Goal: Task Accomplishment & Management: Complete application form

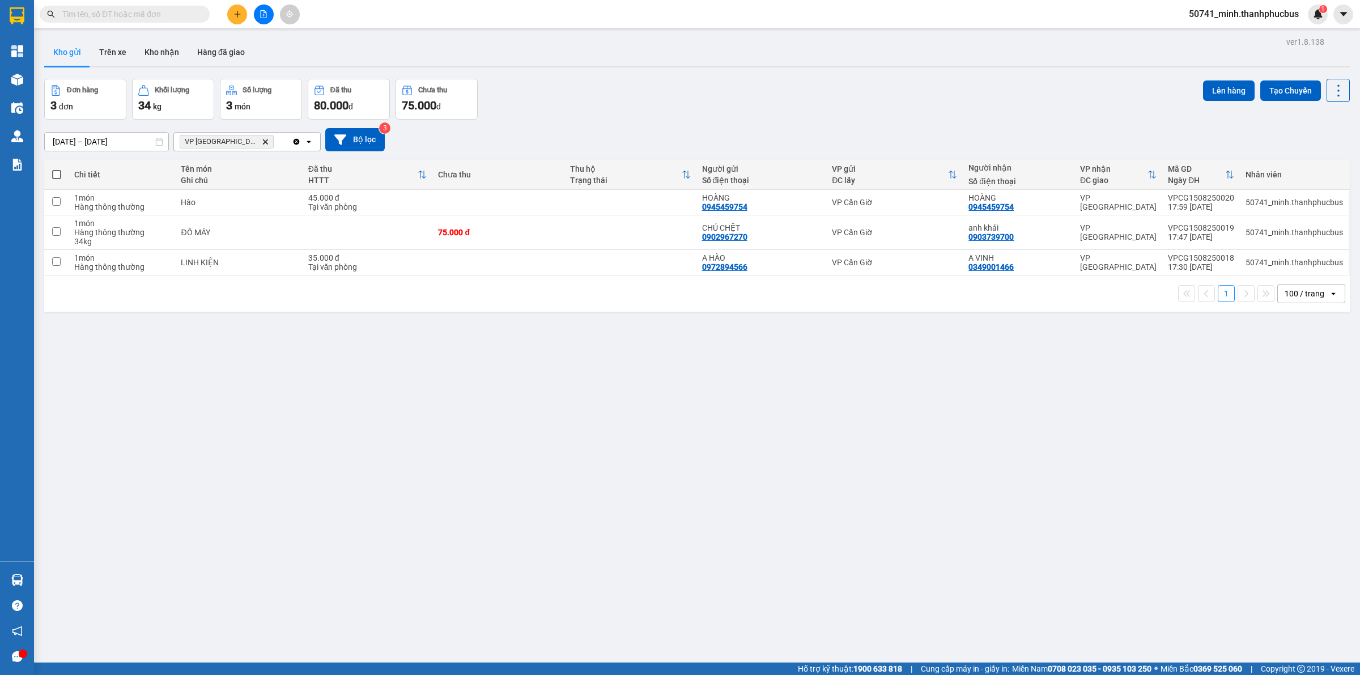
click at [239, 13] on icon "plus" at bounding box center [237, 14] width 8 height 8
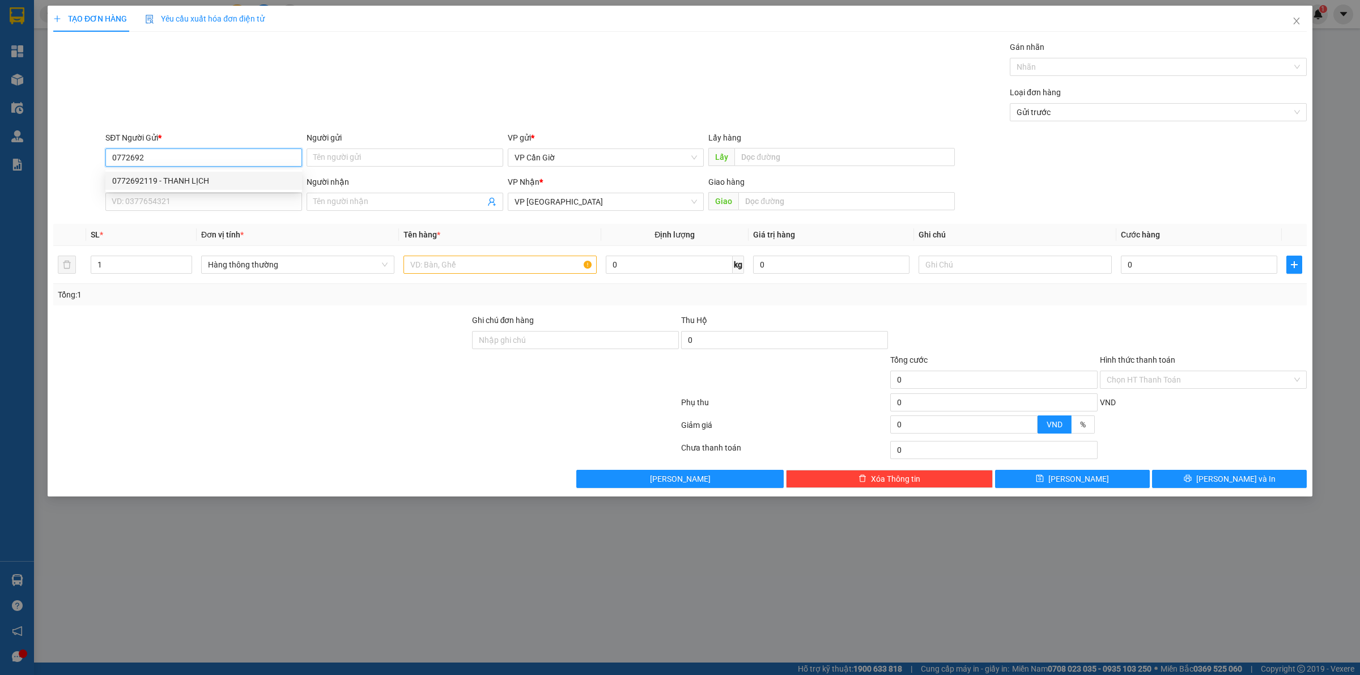
click at [202, 180] on div "0772692119 - THANH LỊCH" at bounding box center [203, 180] width 183 height 12
type input "0772692119"
type input "THANH LỊCH"
type input "35.000"
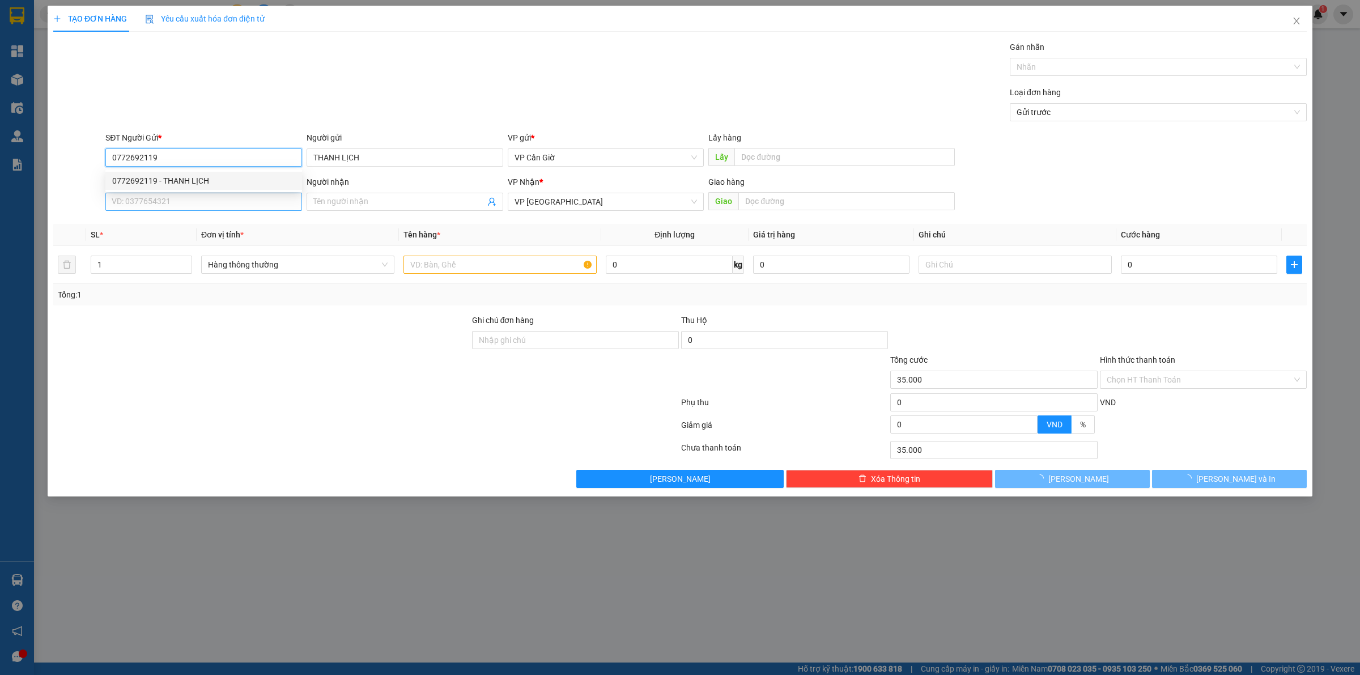
type input "0772692119"
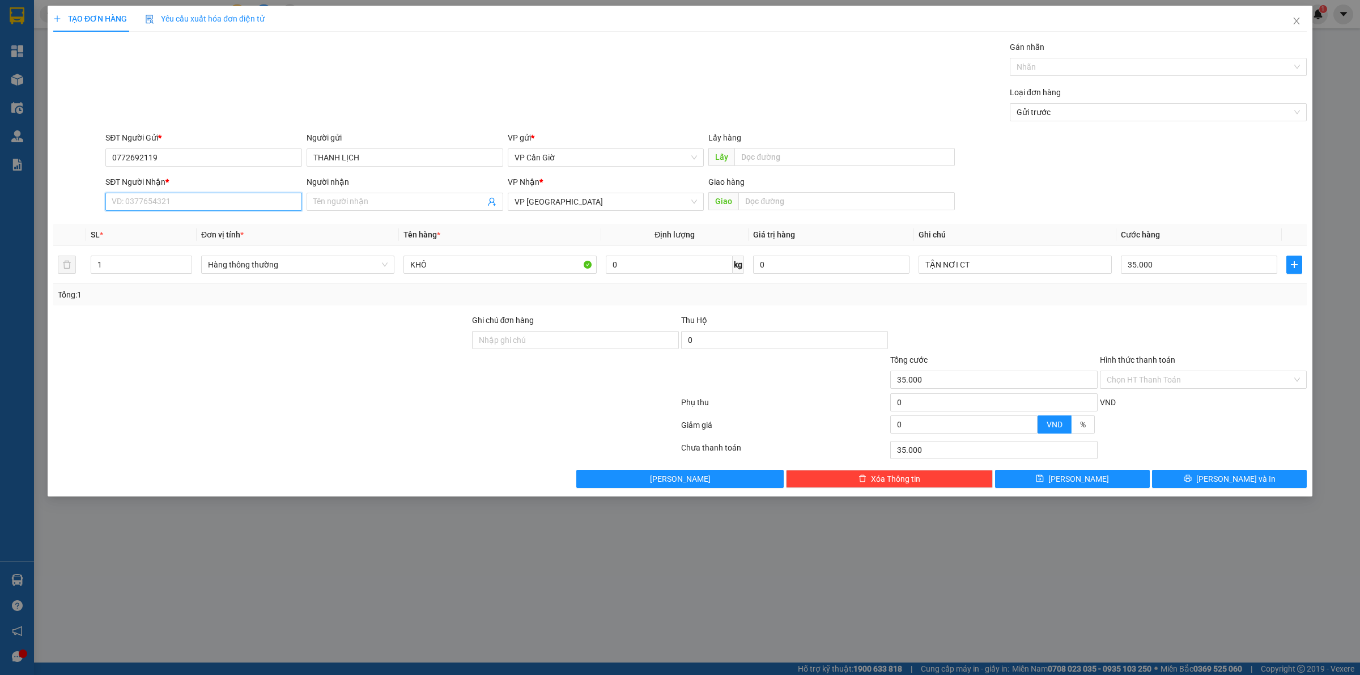
drag, startPoint x: 207, startPoint y: 208, endPoint x: 200, endPoint y: 202, distance: 9.2
click at [202, 207] on input "SĐT Người Nhận *" at bounding box center [203, 202] width 197 height 18
type input "0918073712"
click at [214, 223] on div "0918073712 - [PERSON_NAME]" at bounding box center [203, 225] width 183 height 12
type input "[PERSON_NAME]"
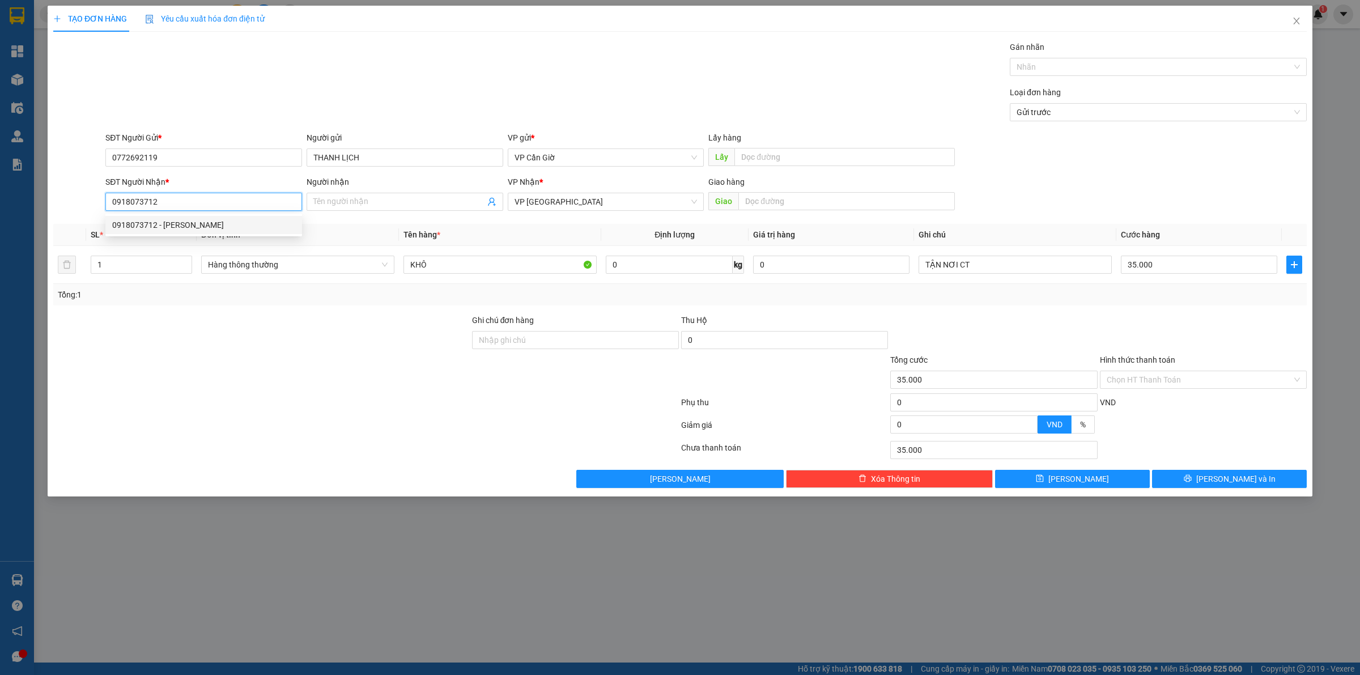
type input "[STREET_ADDRESS]"
type input "45.000"
type input "0918073712"
click at [904, 196] on input "[STREET_ADDRESS]" at bounding box center [846, 201] width 216 height 18
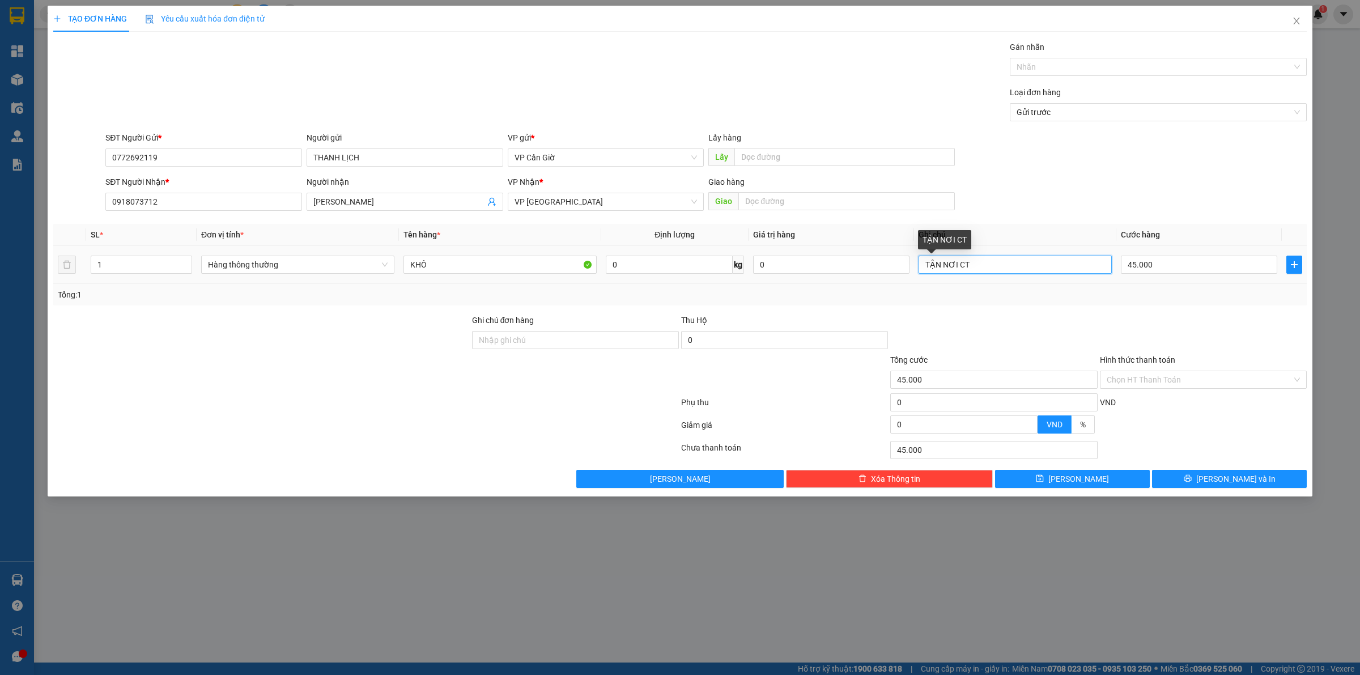
click at [998, 271] on input "TẬN NƠI CT" at bounding box center [1014, 265] width 193 height 18
click at [998, 270] on input "TẬN NƠI CT" at bounding box center [1014, 265] width 193 height 18
click at [550, 259] on input "KHÔ" at bounding box center [499, 265] width 193 height 18
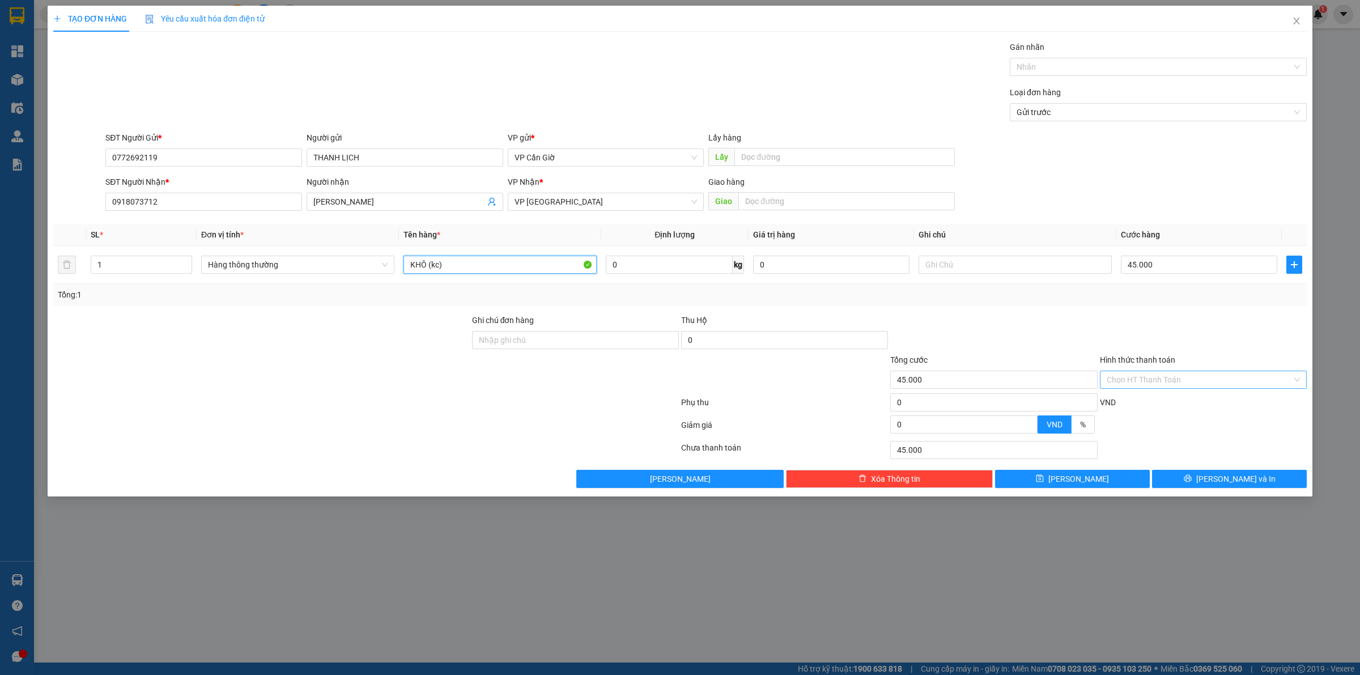
type input "KHÔ (kc)"
click at [1177, 388] on input "Hình thức thanh toán" at bounding box center [1198, 379] width 185 height 17
click at [1168, 395] on div "Tại văn phòng" at bounding box center [1203, 403] width 207 height 18
type input "0"
click at [1204, 475] on button "[PERSON_NAME] và In" at bounding box center [1229, 479] width 155 height 18
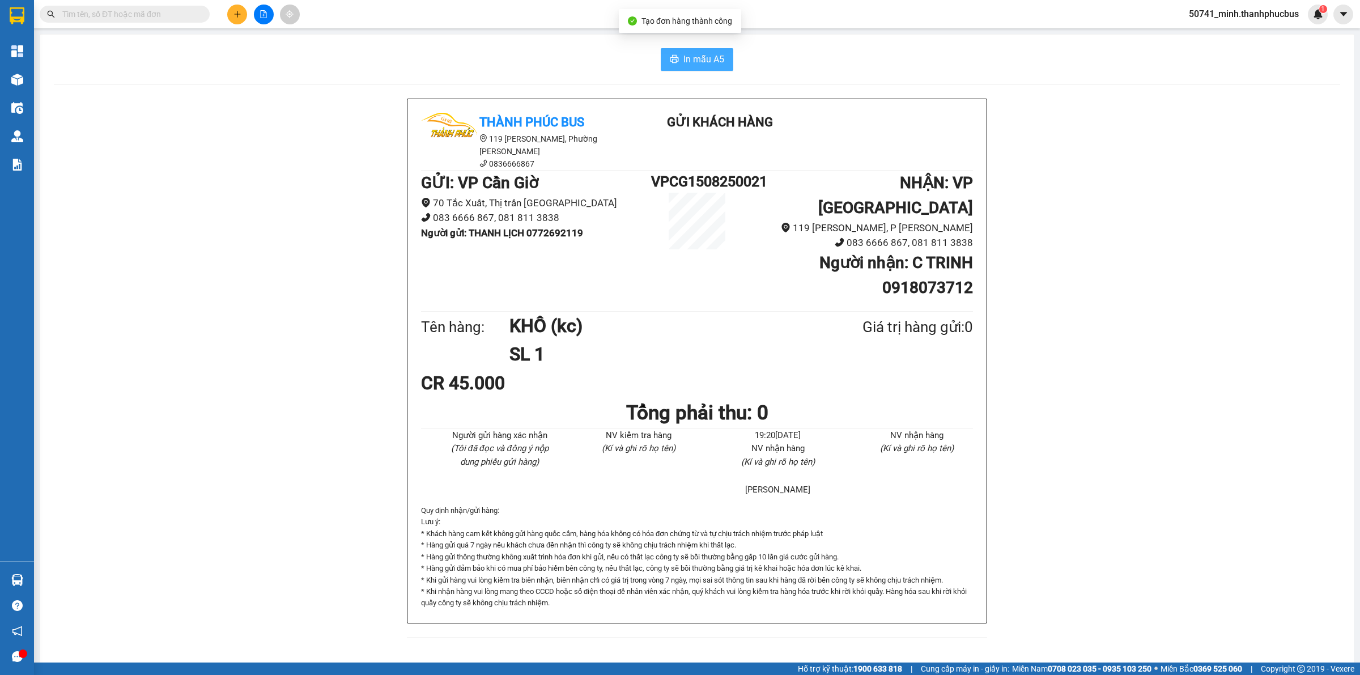
click at [695, 60] on span "In mẫu A5" at bounding box center [703, 59] width 41 height 14
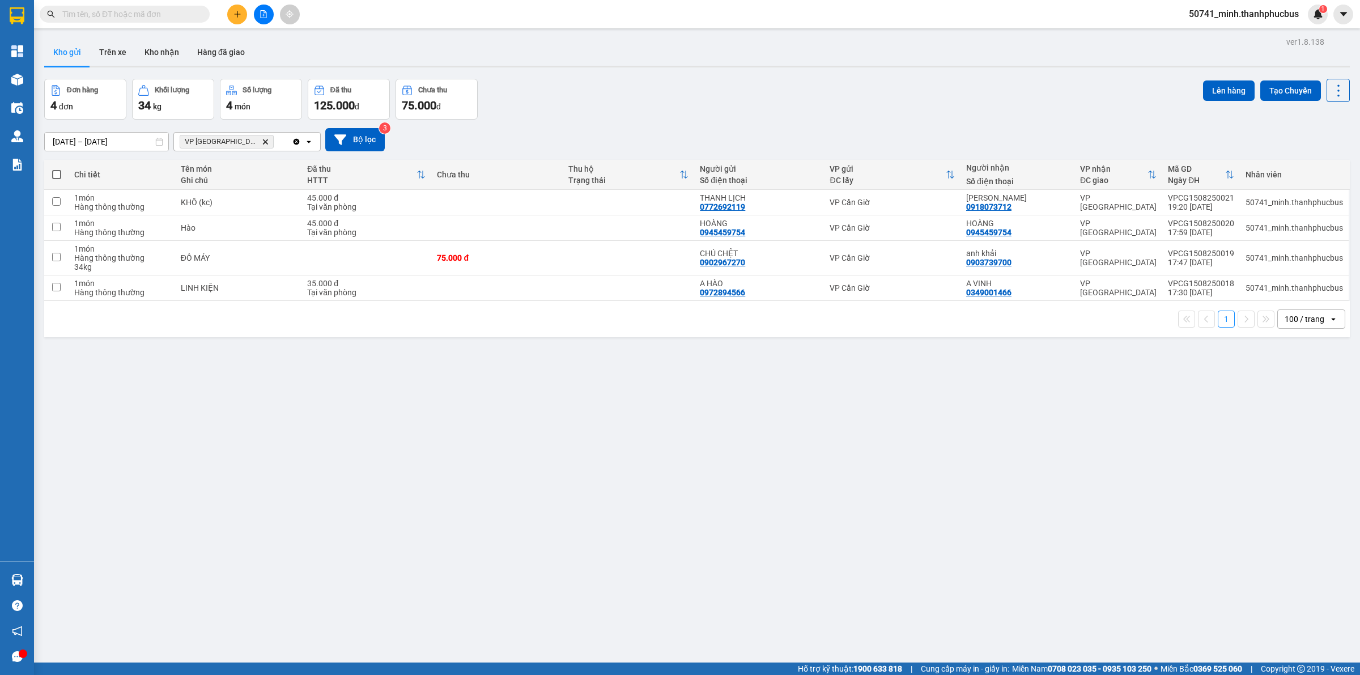
click at [365, 674] on html "Kết quả tìm kiếm ( 0 ) Bộ lọc No Data 50741_minh.thanhphucbus 1 Tổng Quan Kho h…" at bounding box center [680, 337] width 1360 height 675
